Goal: Use online tool/utility: Utilize a website feature to perform a specific function

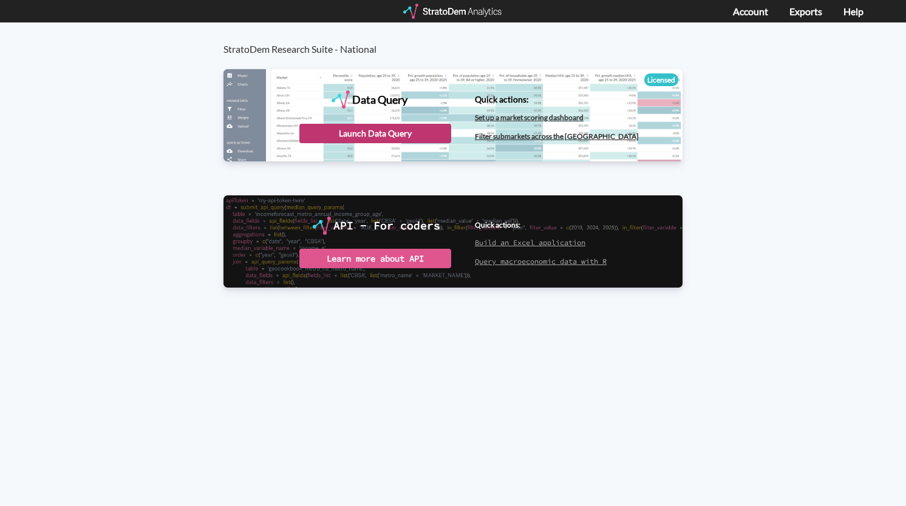
click at [363, 135] on div "Launch Data Query" at bounding box center [375, 133] width 152 height 19
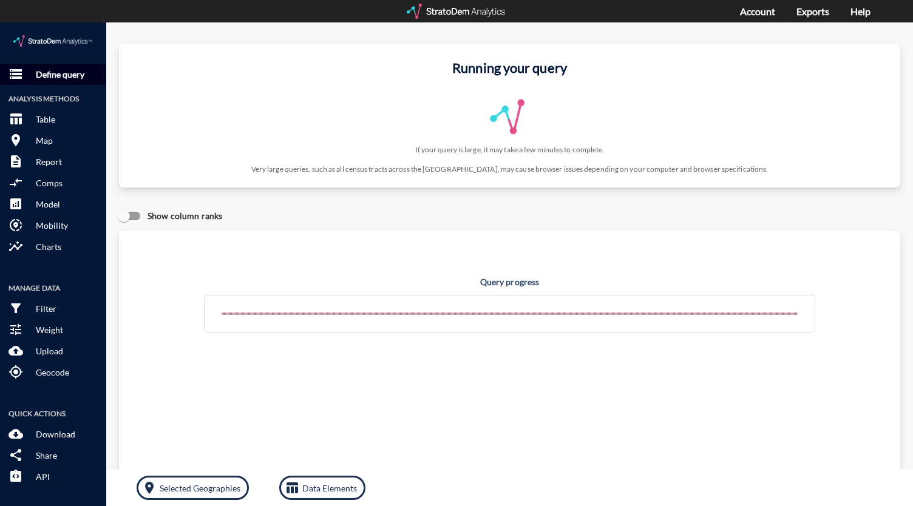
click p "Define query"
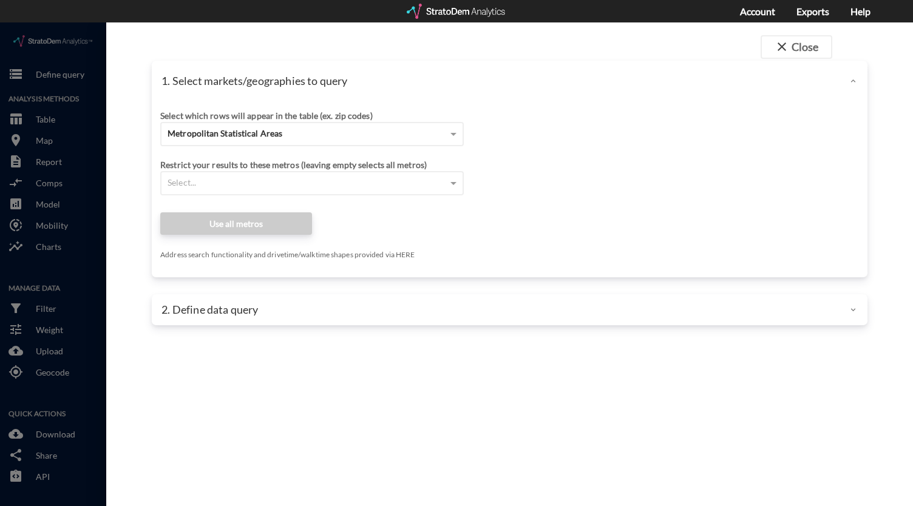
click div "2. Define data query"
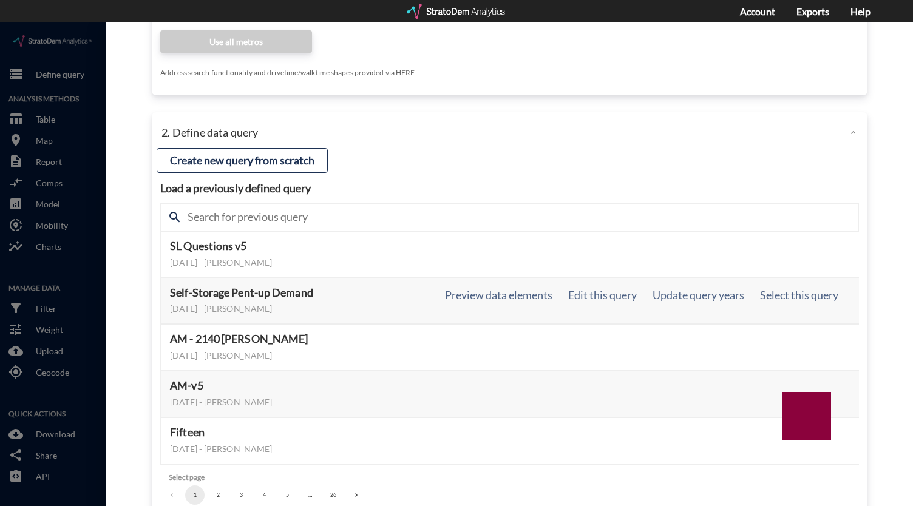
scroll to position [232, 0]
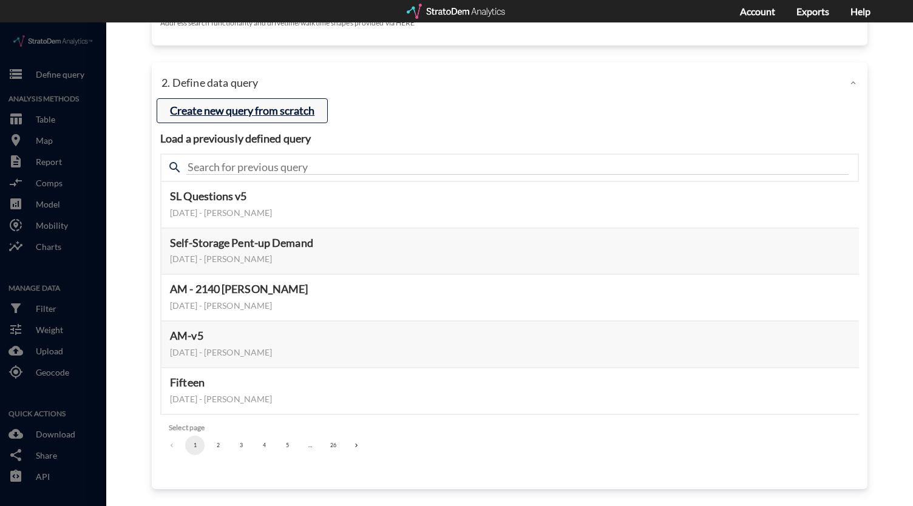
click button "Create new query from scratch"
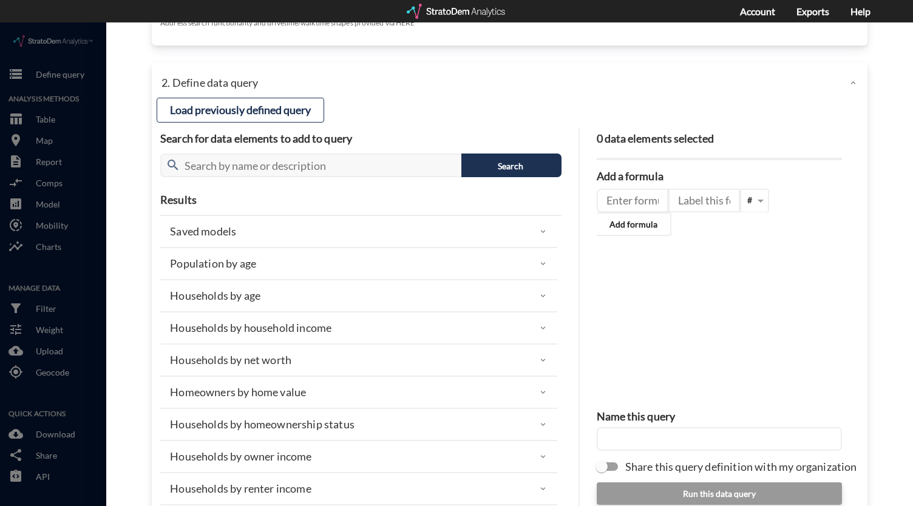
scroll to position [61, 0]
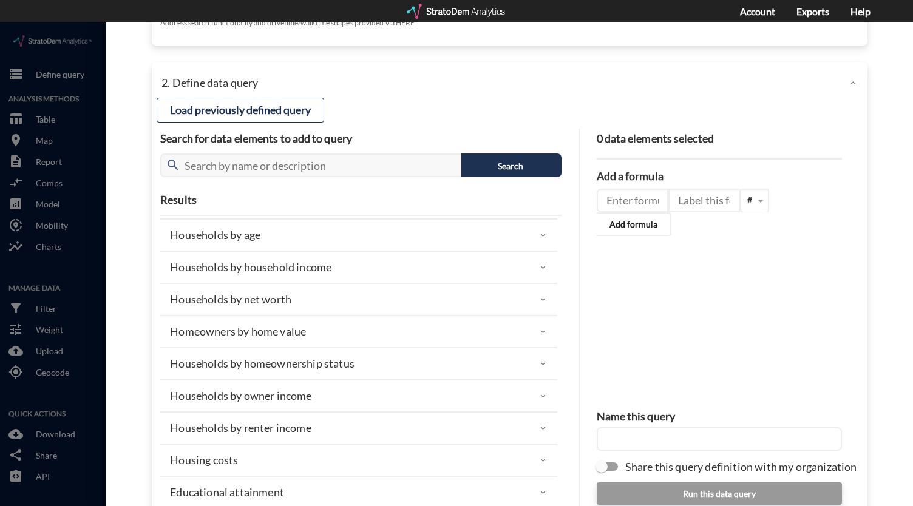
click div "Households by net worth"
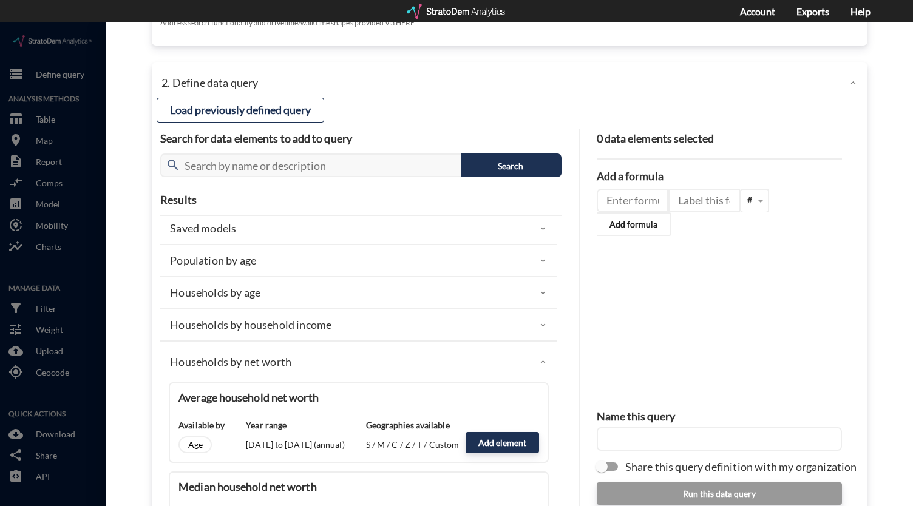
scroll to position [0, 0]
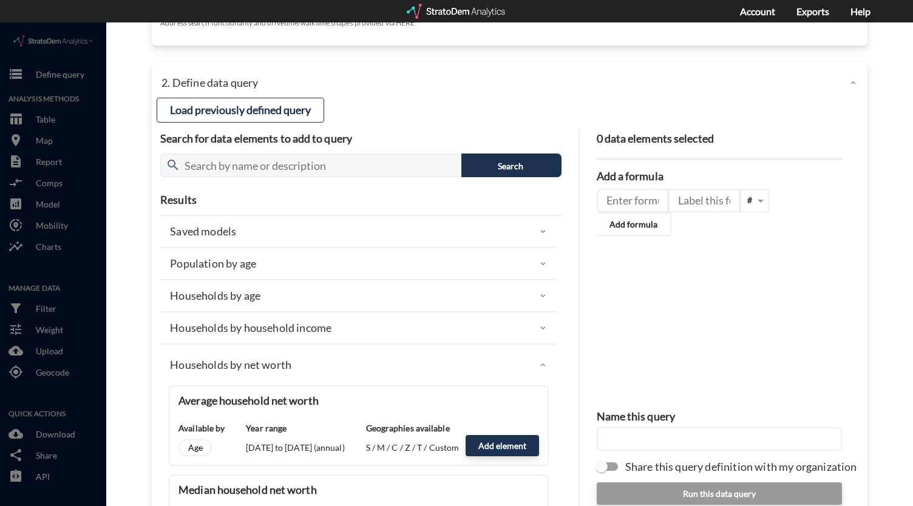
click p "Households by net worth"
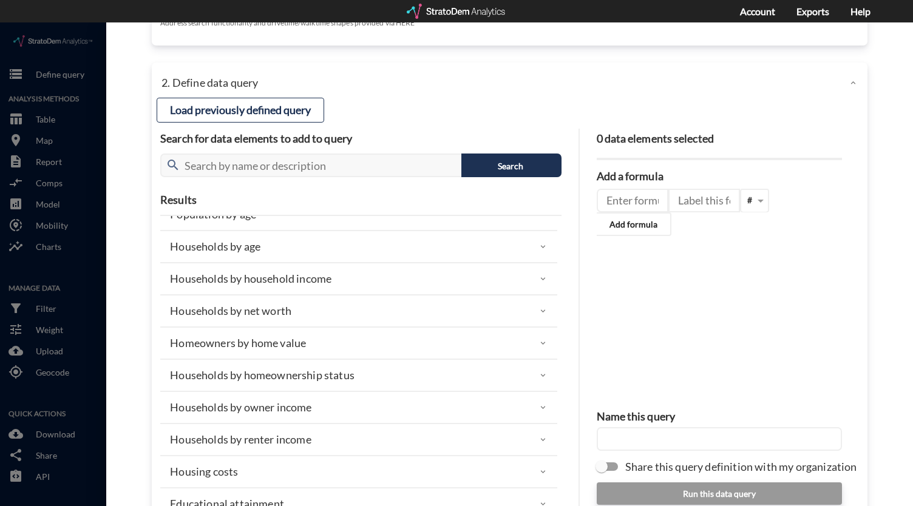
scroll to position [61, 0]
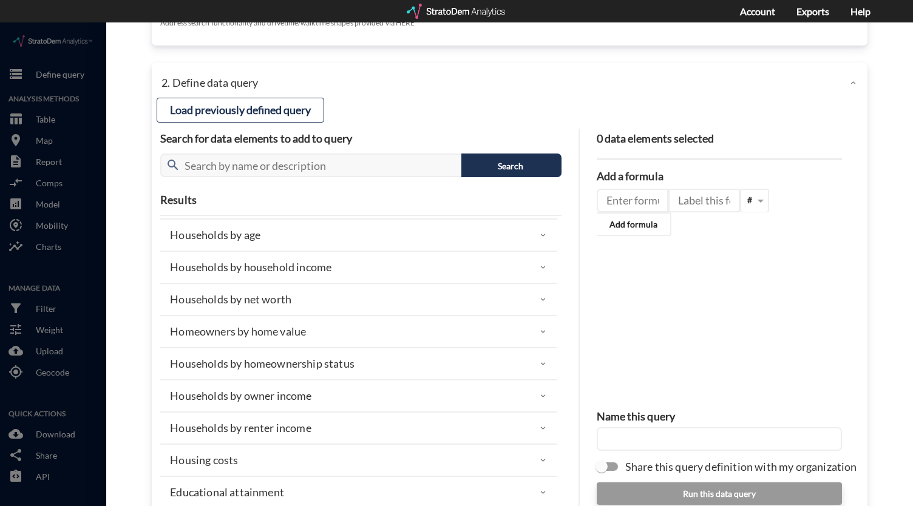
click p "Homeowners by home value"
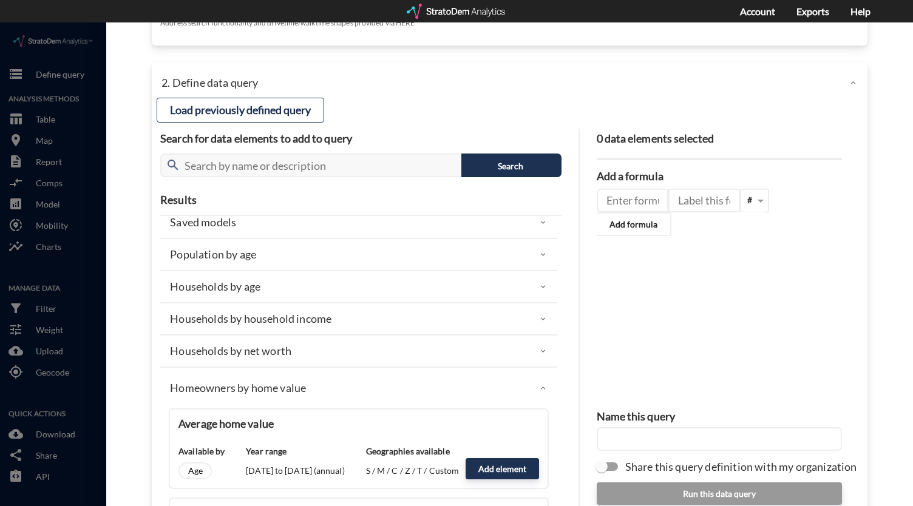
scroll to position [0, 0]
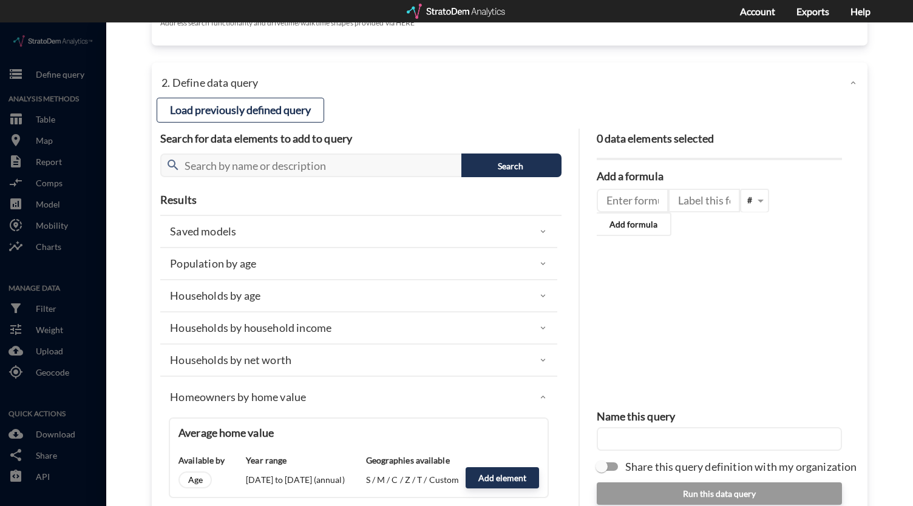
click div "Households by net worth"
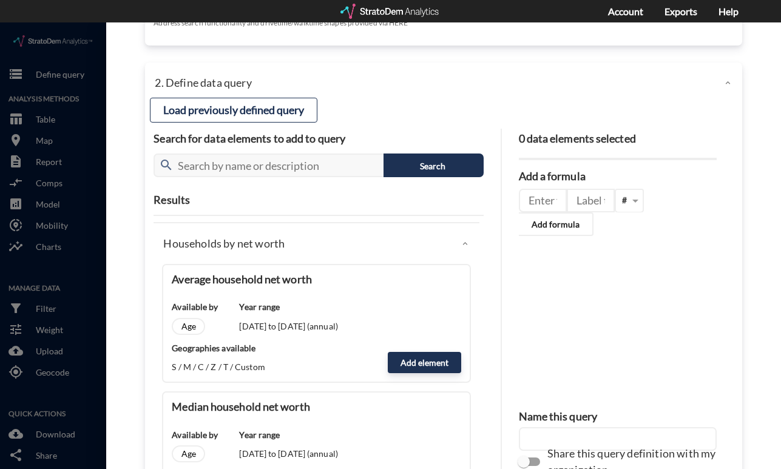
scroll to position [121, 0]
